Goal: Book appointment/travel/reservation

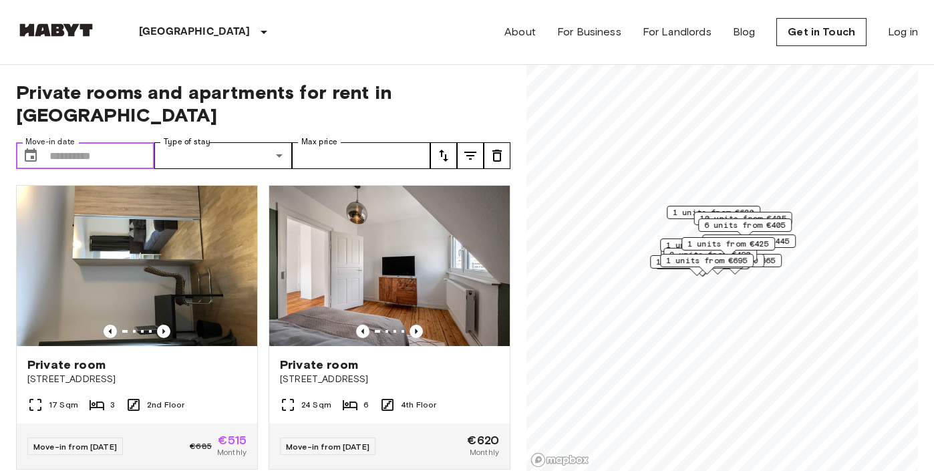
click at [66, 142] on input "Move-in date" at bounding box center [101, 155] width 105 height 27
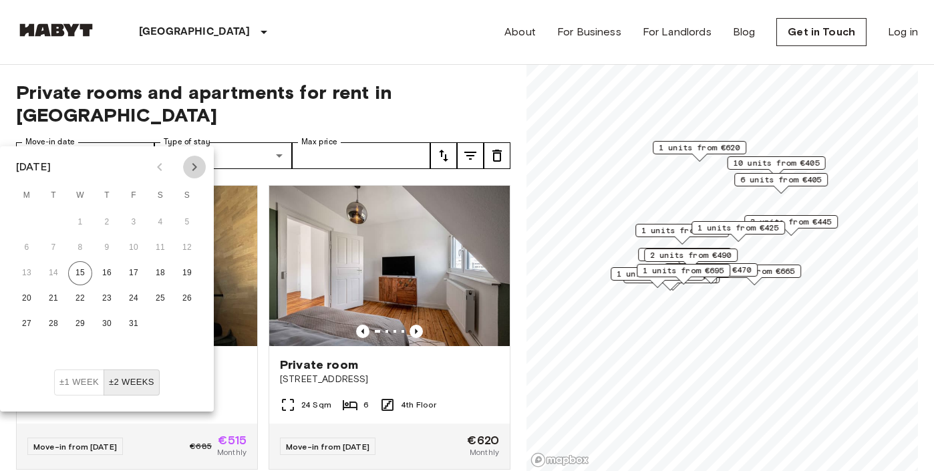
click at [194, 162] on icon "Next month" at bounding box center [194, 167] width 16 height 16
click at [29, 268] on button "15" at bounding box center [27, 273] width 24 height 24
type input "**********"
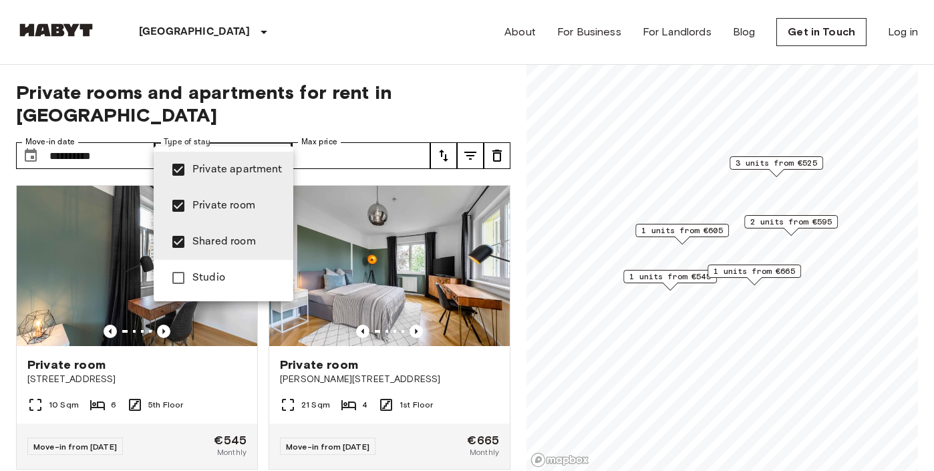
type input "**********"
click at [319, 138] on div at bounding box center [467, 235] width 934 height 471
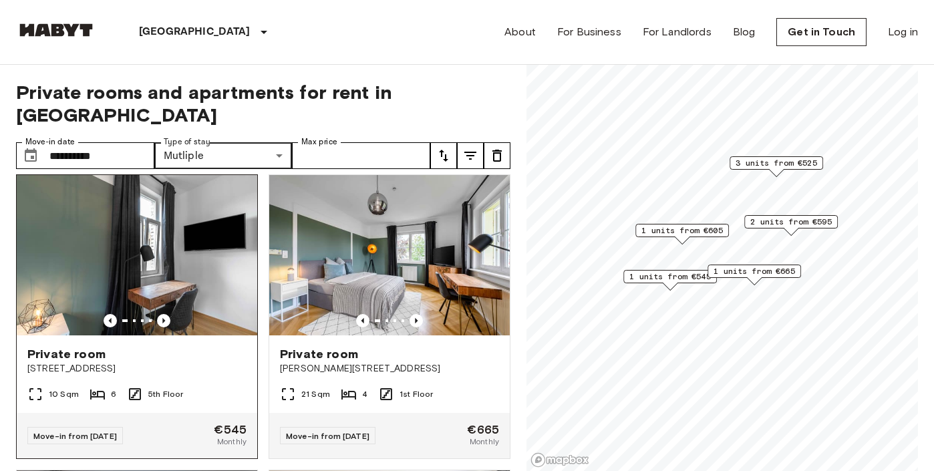
scroll to position [15, 0]
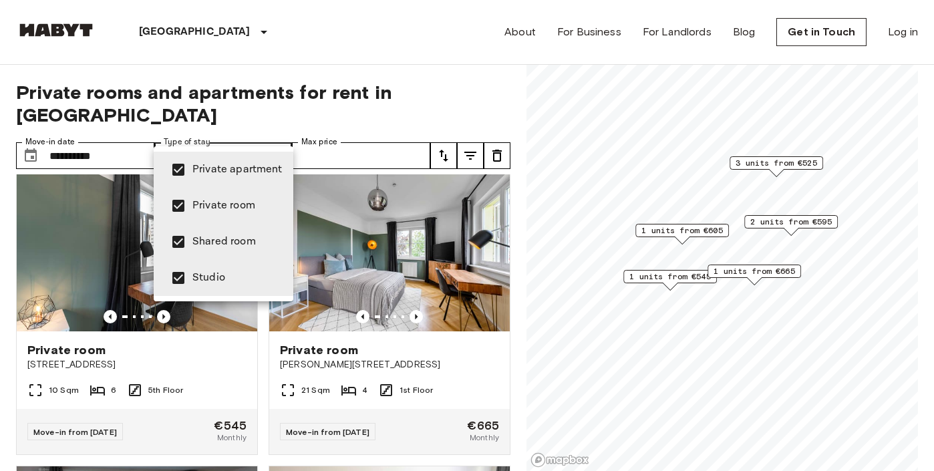
click at [245, 129] on div at bounding box center [467, 235] width 934 height 471
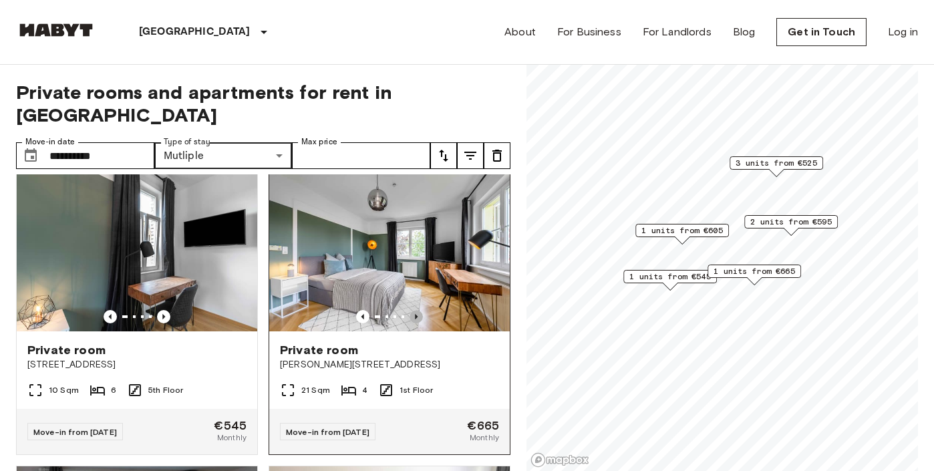
click at [415, 314] on icon "Previous image" at bounding box center [416, 316] width 3 height 5
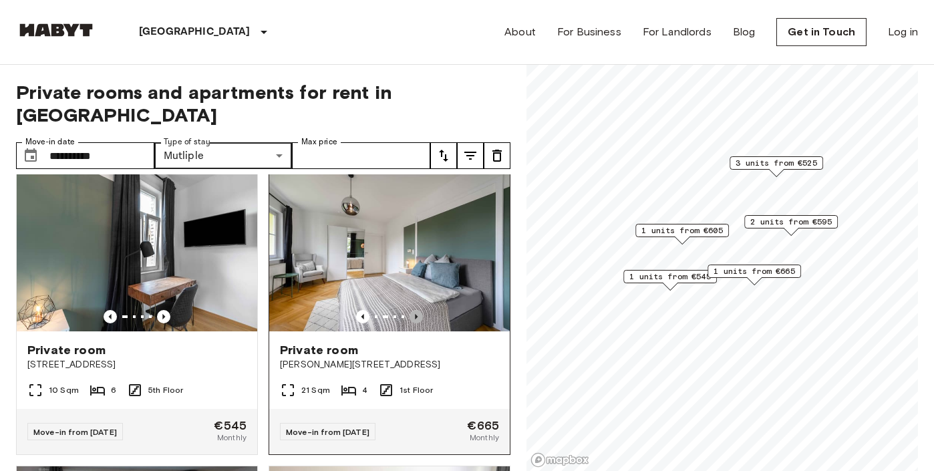
click at [415, 314] on icon "Previous image" at bounding box center [416, 316] width 3 height 5
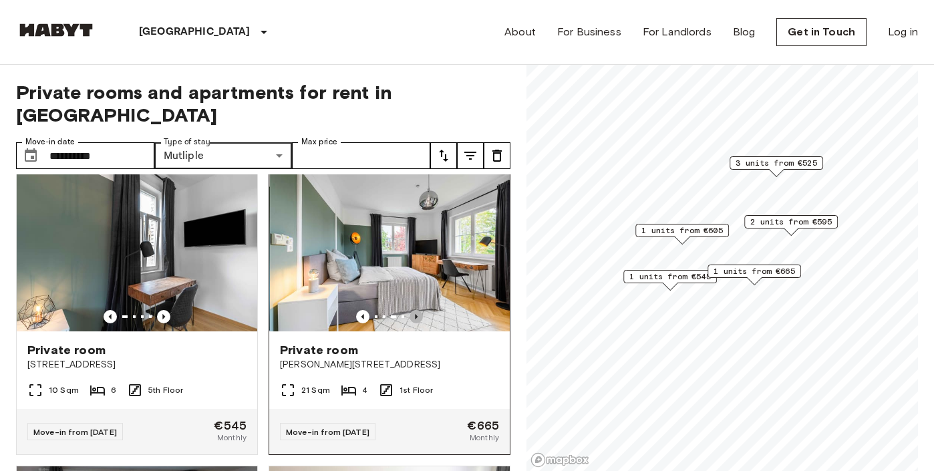
click at [415, 310] on icon "Previous image" at bounding box center [416, 316] width 13 height 13
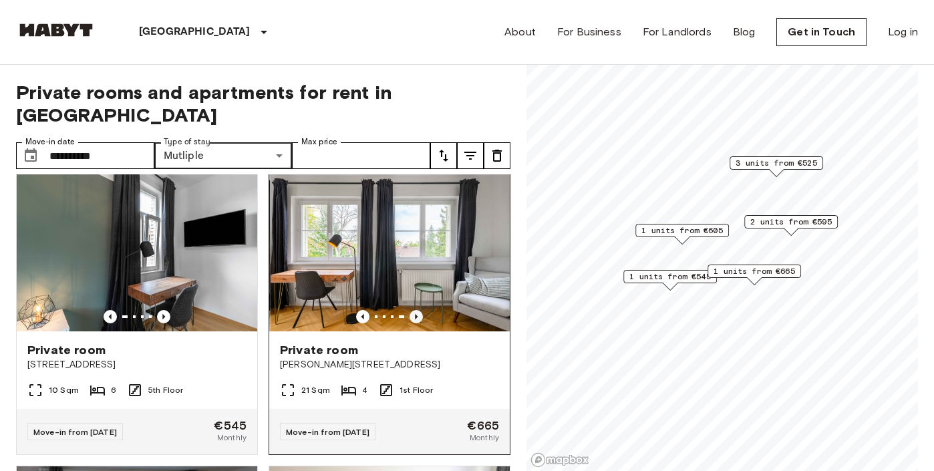
click at [414, 310] on icon "Previous image" at bounding box center [416, 316] width 13 height 13
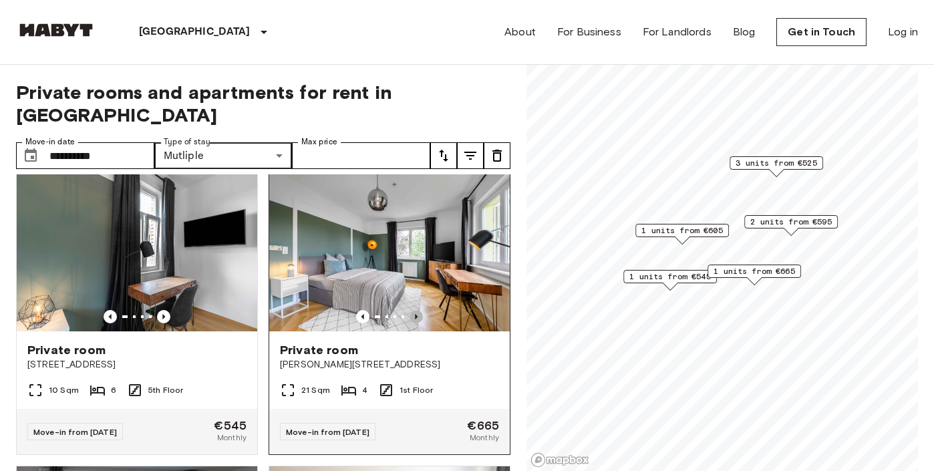
click at [414, 310] on icon "Previous image" at bounding box center [416, 316] width 13 height 13
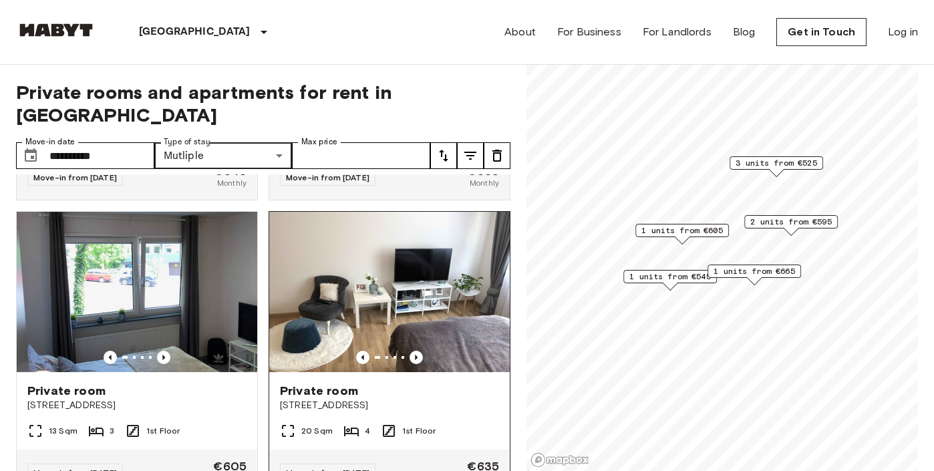
scroll to position [292, 0]
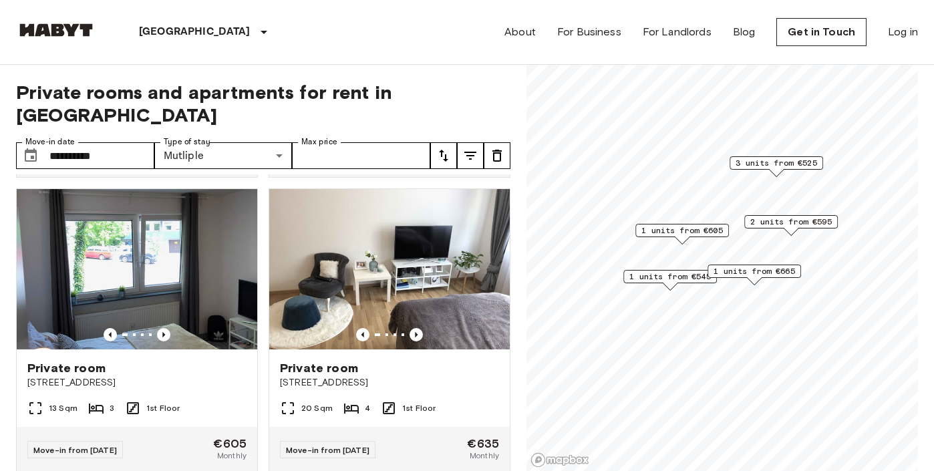
click at [9, 388] on div "Private room [STREET_ADDRESS] 1st Floor Move-in from [DATE] €605 Monthly" at bounding box center [131, 325] width 253 height 295
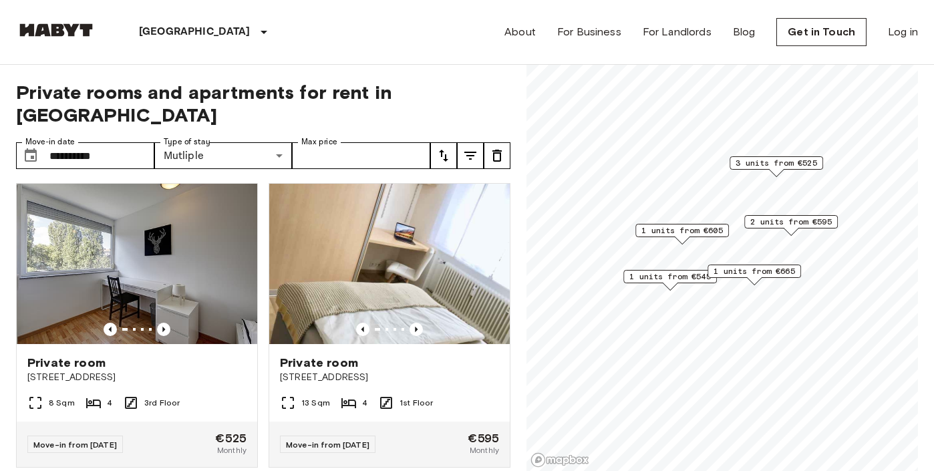
scroll to position [593, 0]
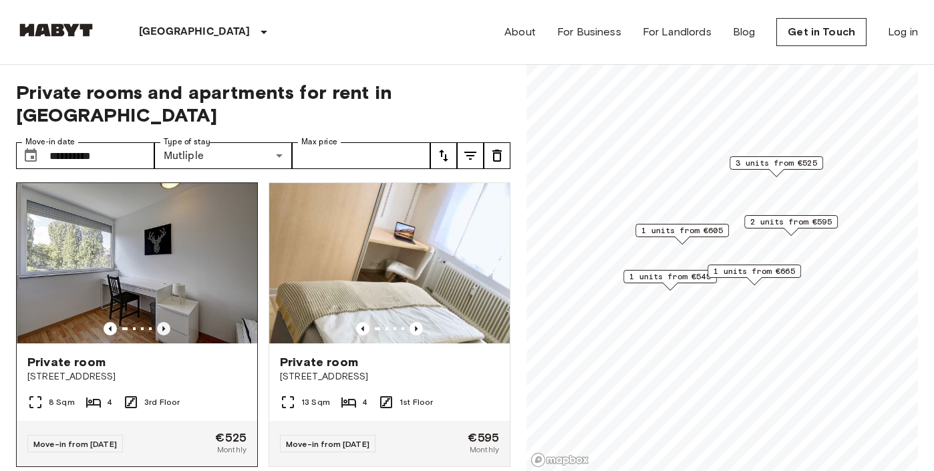
click at [164, 322] on icon "Previous image" at bounding box center [163, 328] width 13 height 13
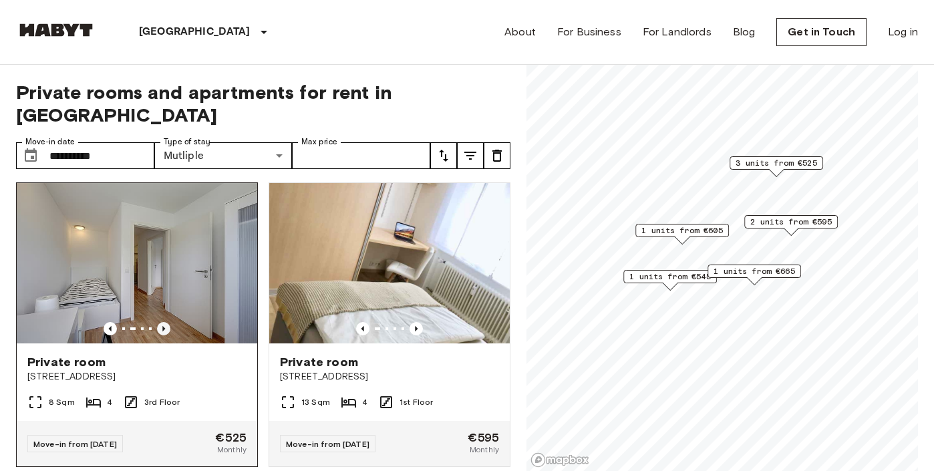
click at [161, 322] on icon "Previous image" at bounding box center [163, 328] width 13 height 13
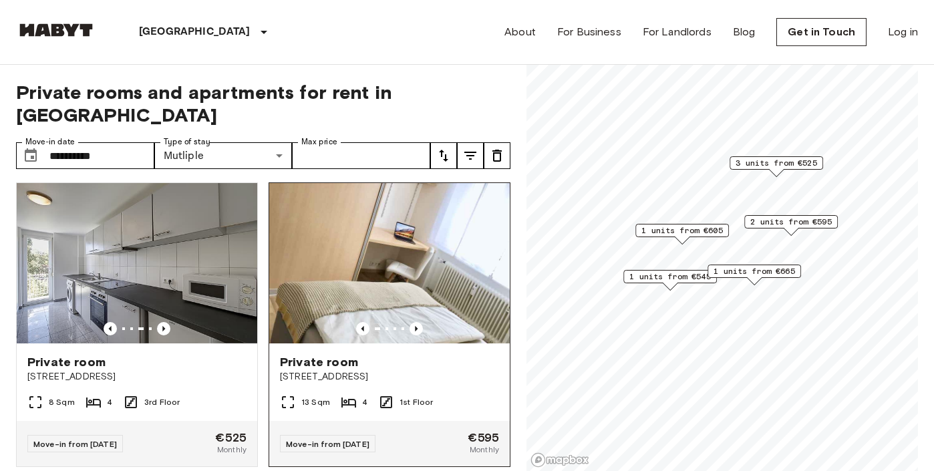
scroll to position [587, 0]
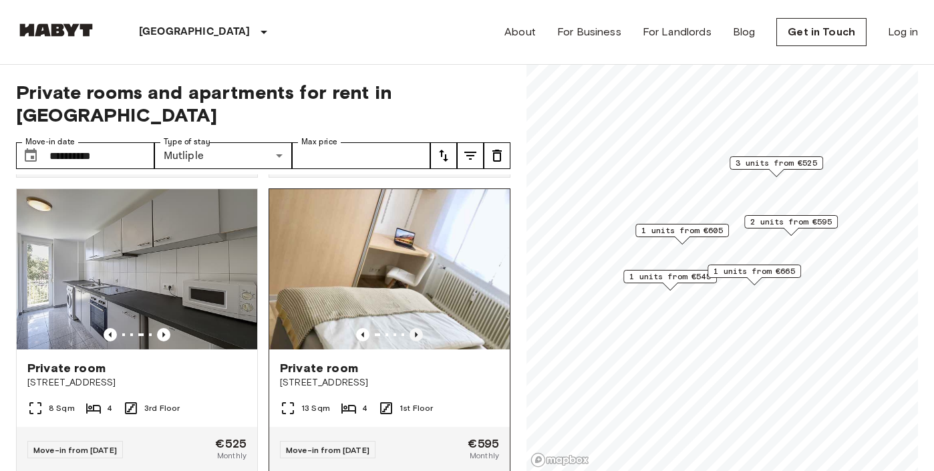
click at [416, 328] on icon "Previous image" at bounding box center [416, 334] width 13 height 13
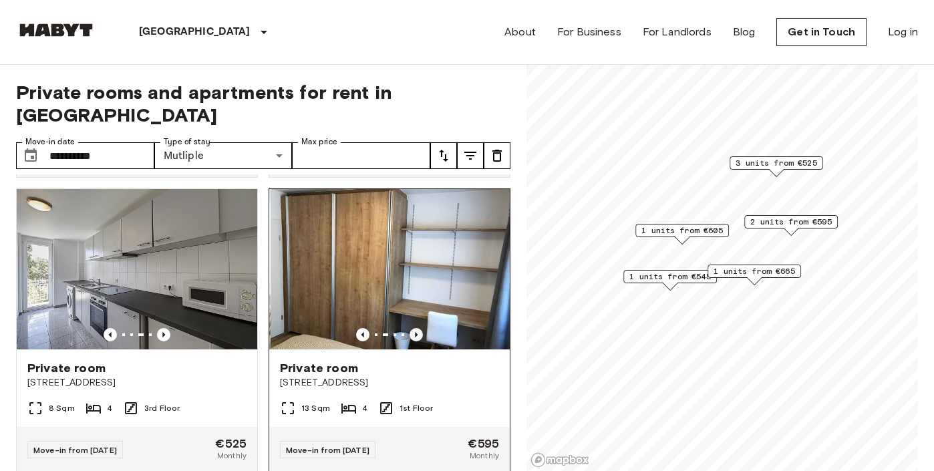
click at [416, 328] on icon "Previous image" at bounding box center [416, 334] width 13 height 13
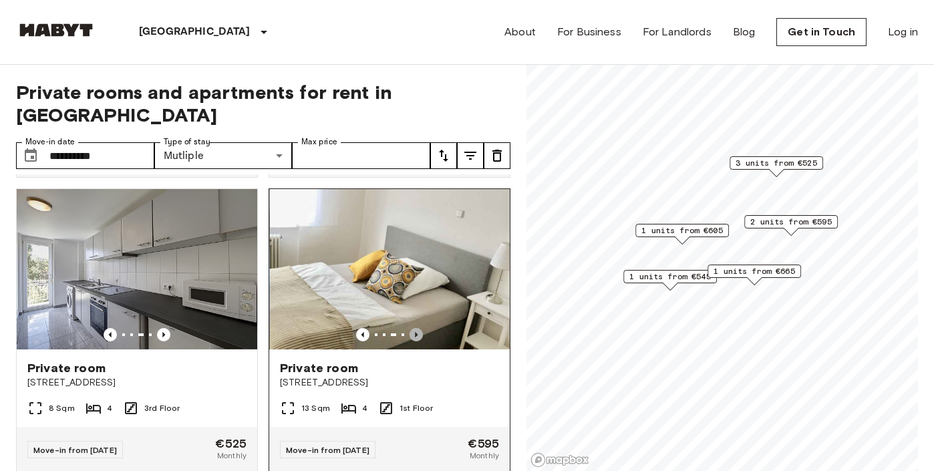
click at [416, 328] on icon "Previous image" at bounding box center [416, 334] width 13 height 13
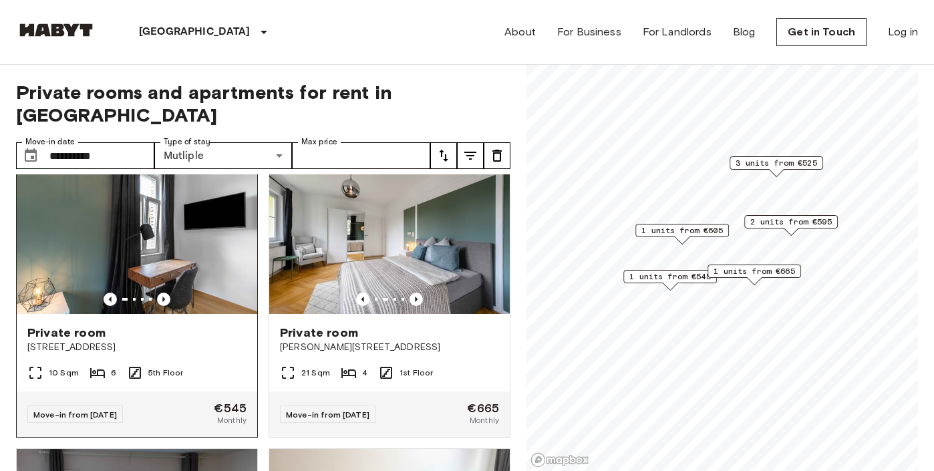
scroll to position [45, 0]
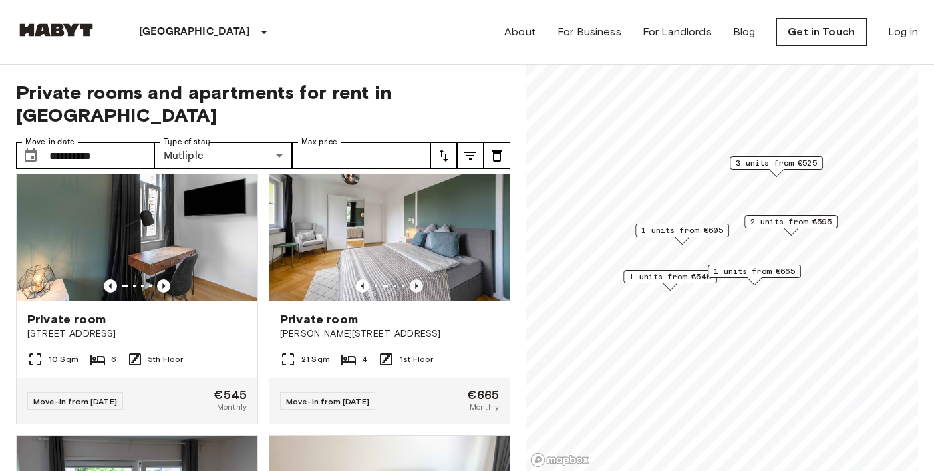
click at [410, 279] on icon "Previous image" at bounding box center [416, 285] width 13 height 13
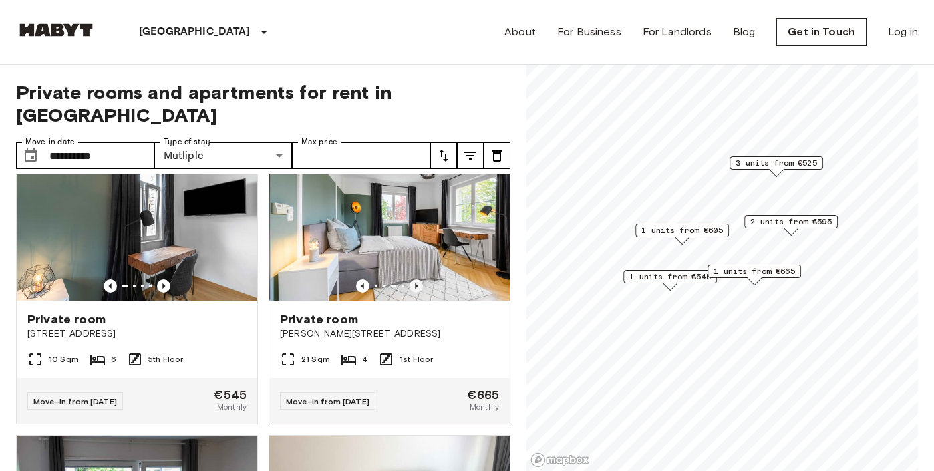
click at [412, 279] on icon "Previous image" at bounding box center [416, 285] width 13 height 13
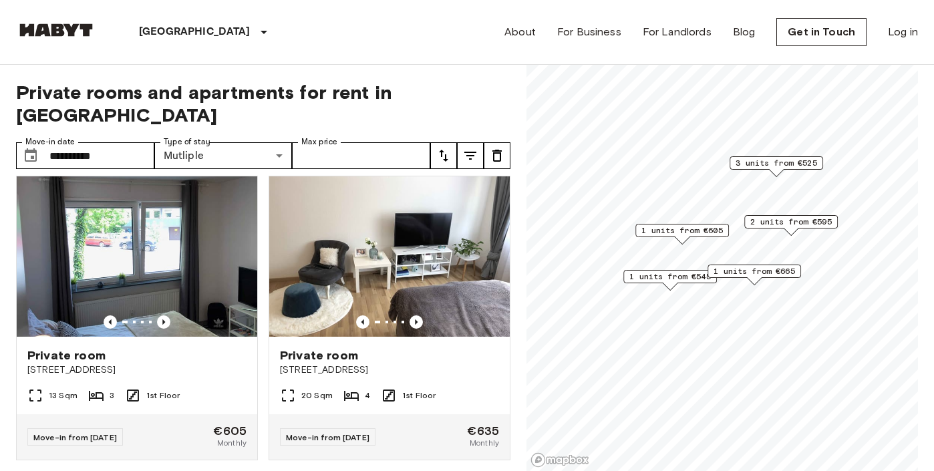
scroll to position [302, 0]
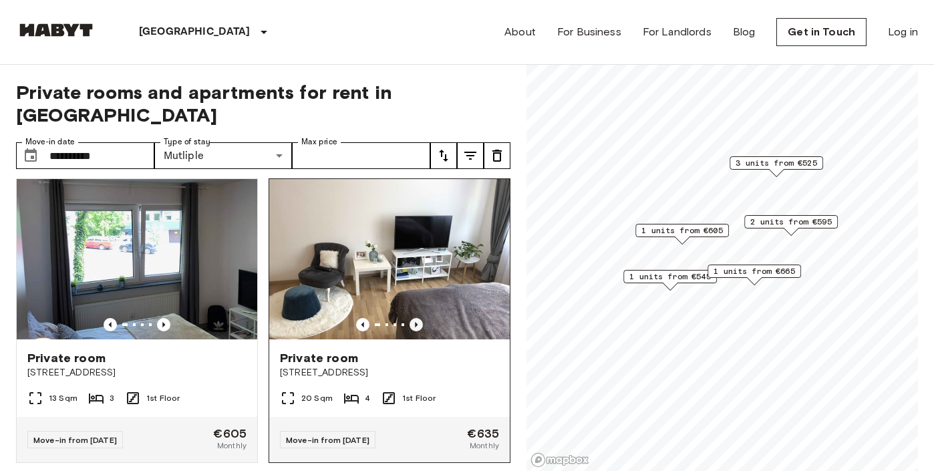
click at [418, 318] on icon "Previous image" at bounding box center [416, 324] width 13 height 13
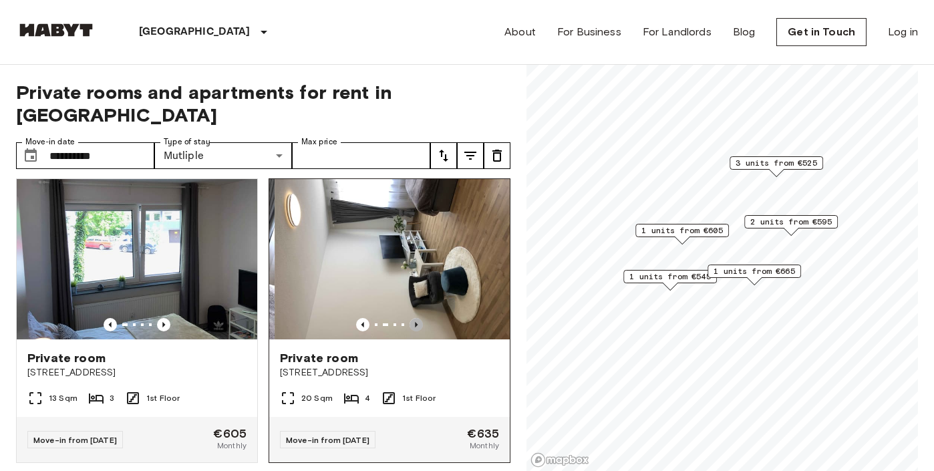
click at [418, 318] on icon "Previous image" at bounding box center [416, 324] width 13 height 13
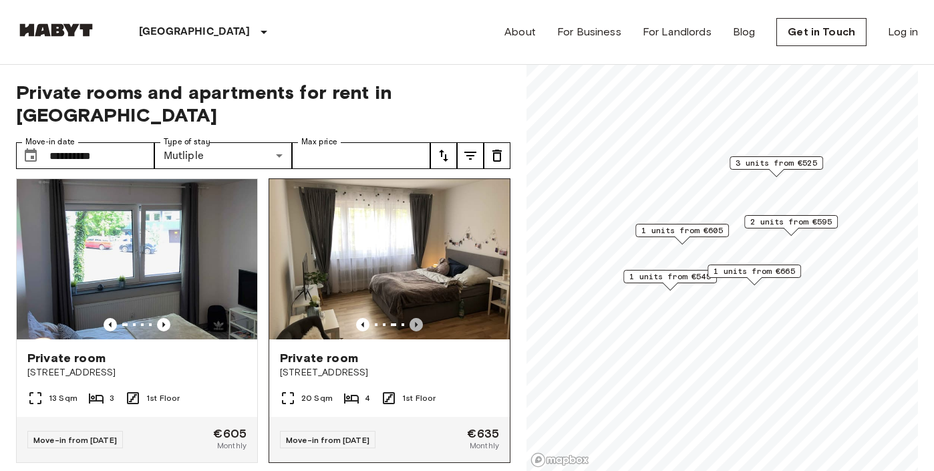
click at [418, 318] on icon "Previous image" at bounding box center [416, 324] width 13 height 13
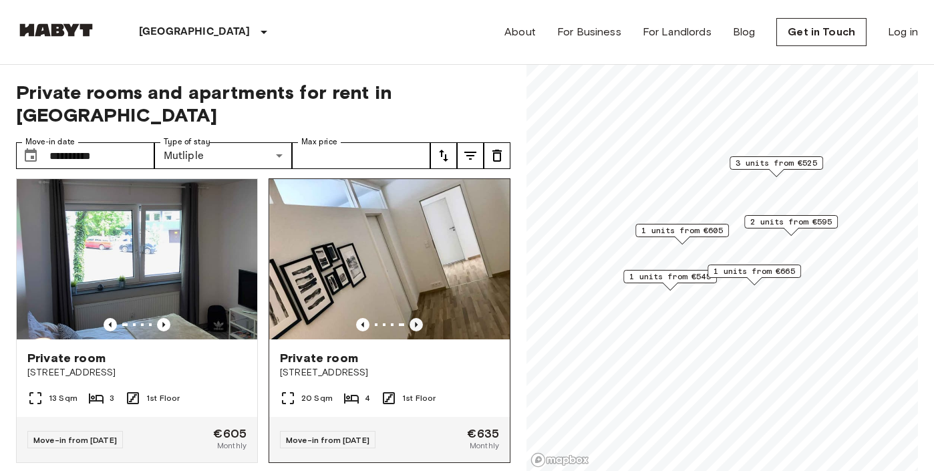
click at [418, 318] on icon "Previous image" at bounding box center [416, 324] width 13 height 13
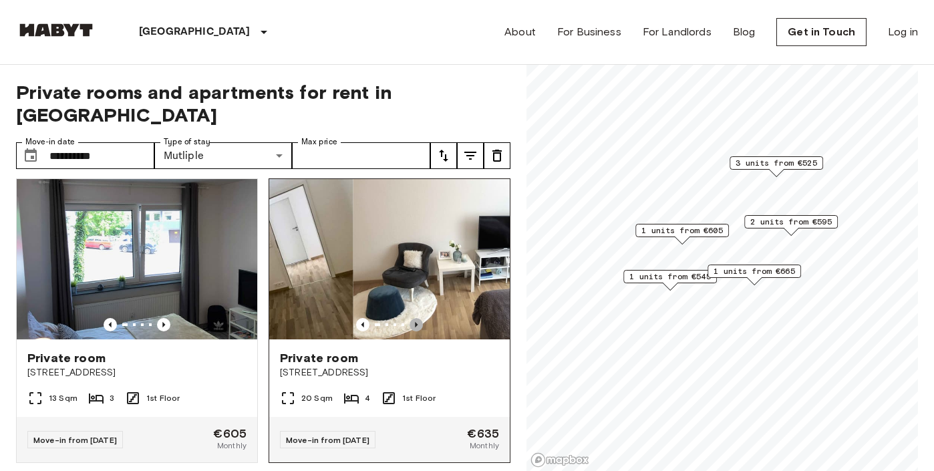
click at [418, 318] on icon "Previous image" at bounding box center [416, 324] width 13 height 13
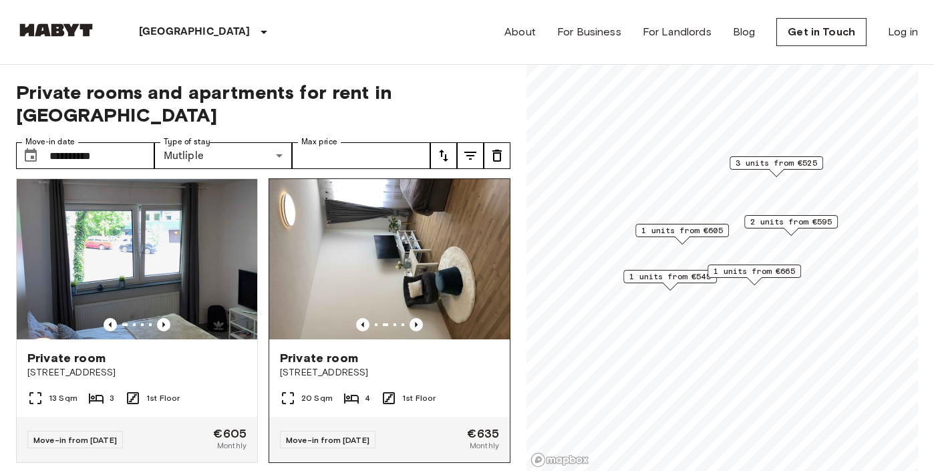
click at [335, 350] on span "Private room" at bounding box center [319, 358] width 78 height 16
